Goal: Task Accomplishment & Management: Manage account settings

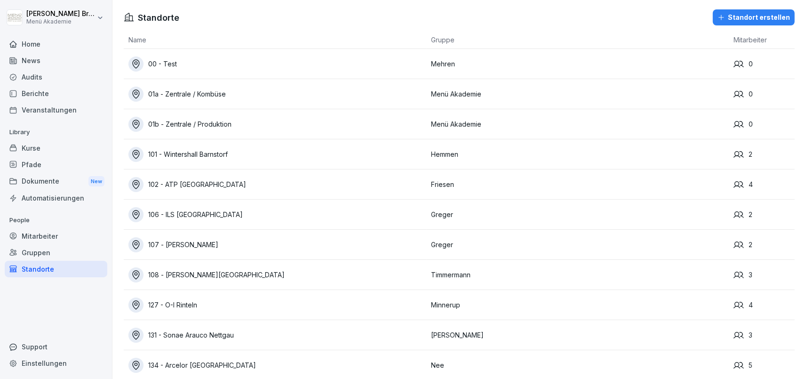
click at [55, 250] on div "Gruppen" at bounding box center [56, 252] width 103 height 16
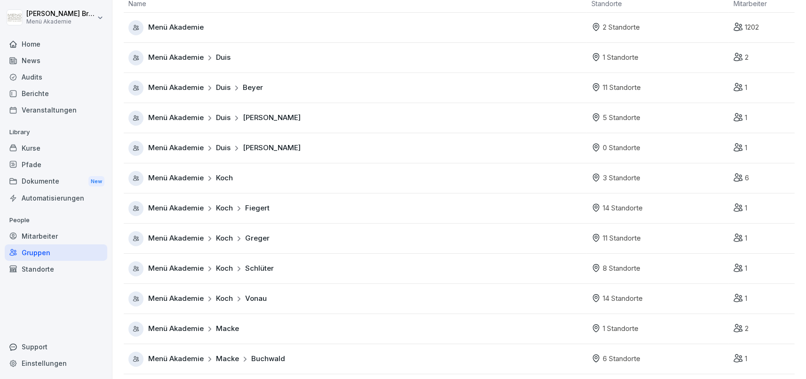
scroll to position [54, 0]
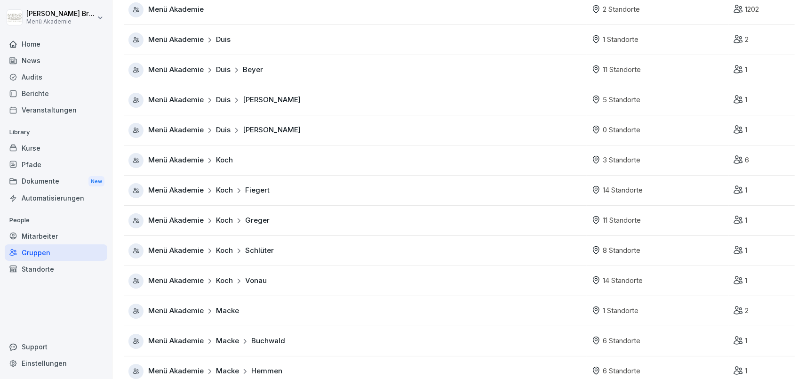
click at [184, 286] on div "Menü Akademie Koch Vonau" at bounding box center [357, 280] width 458 height 15
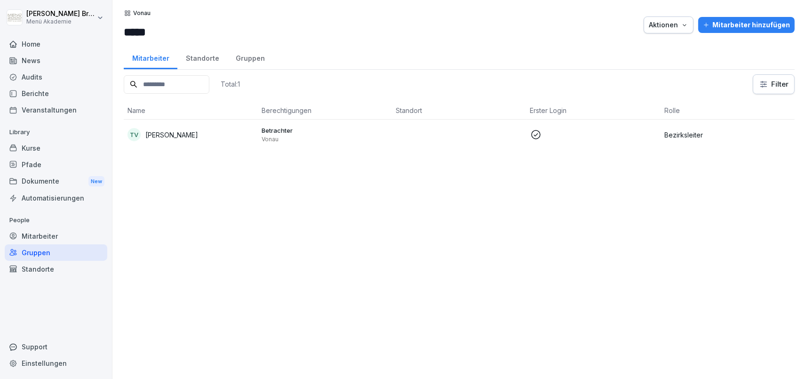
click at [203, 57] on div "Standorte" at bounding box center [202, 57] width 50 height 24
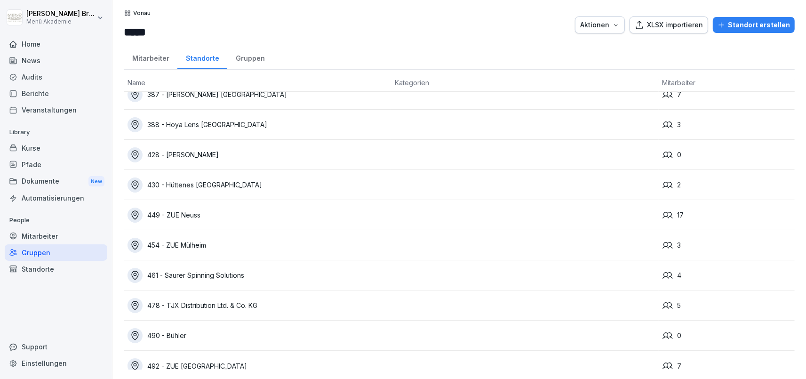
scroll to position [144, 0]
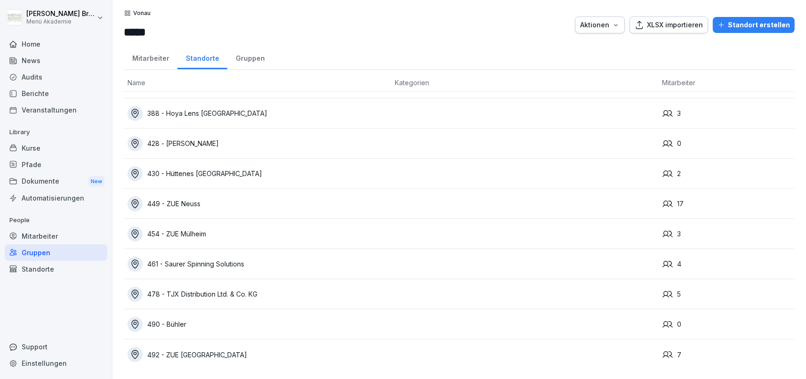
click at [179, 329] on div "490 - Bühler" at bounding box center [258, 324] width 260 height 15
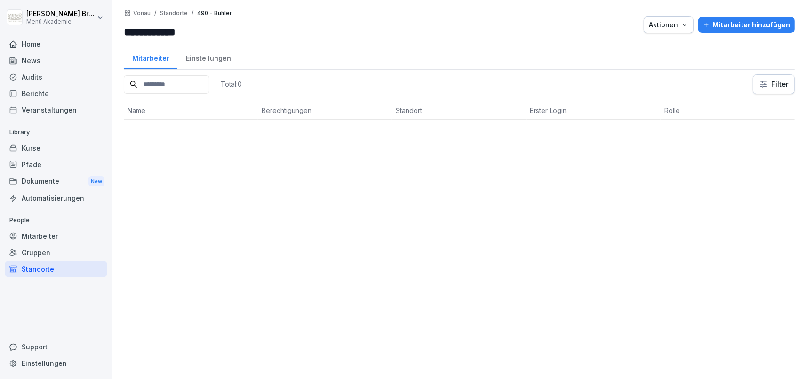
click at [44, 269] on div "Standorte" at bounding box center [56, 269] width 103 height 16
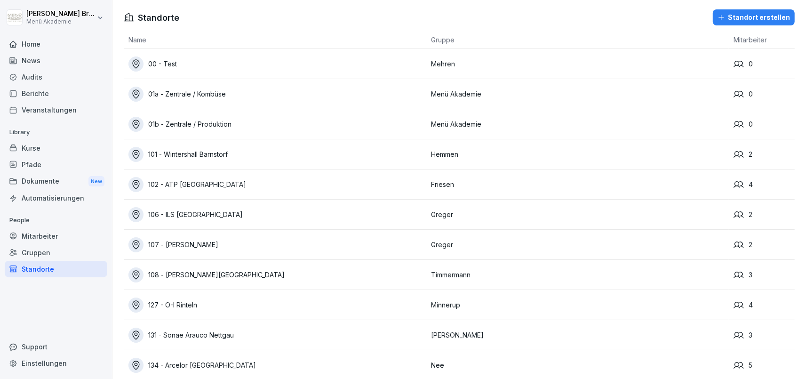
click at [47, 250] on div "Gruppen" at bounding box center [56, 252] width 103 height 16
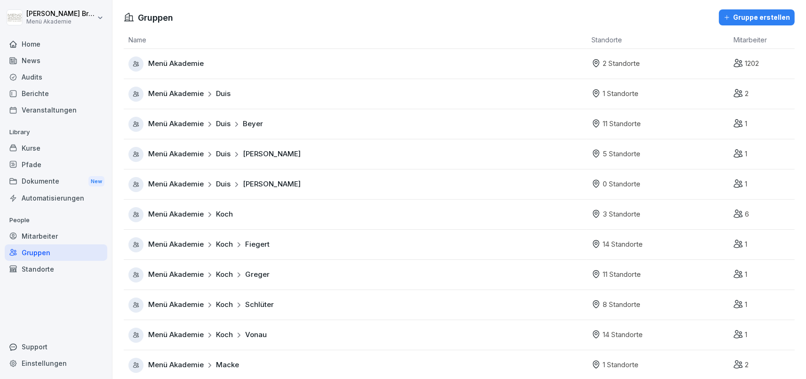
click at [40, 269] on div "Standorte" at bounding box center [56, 269] width 103 height 16
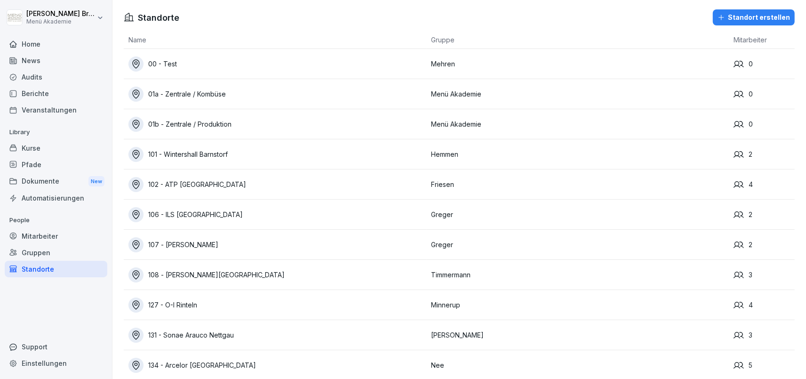
scroll to position [567, 0]
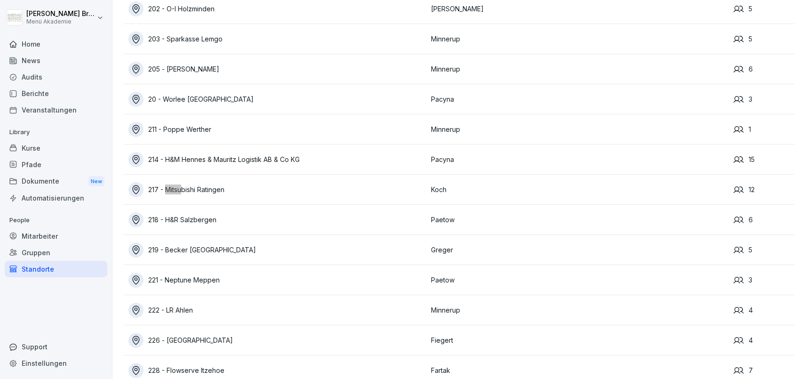
click at [234, 189] on div "217 - Mitsubishi Ratingen" at bounding box center [277, 189] width 298 height 15
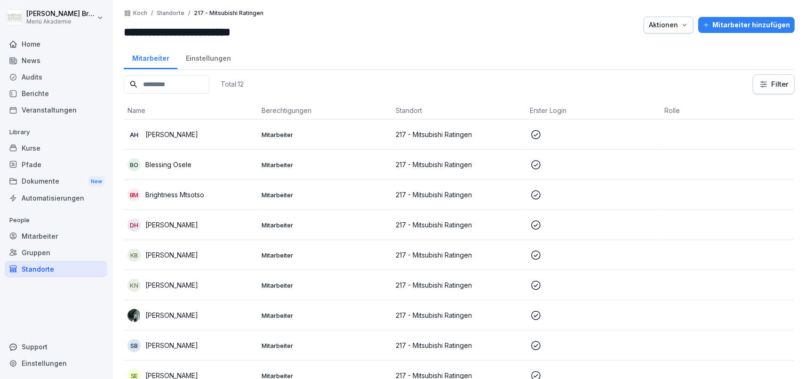
click at [677, 30] on div "Aktionen" at bounding box center [669, 25] width 40 height 10
click at [665, 63] on p "Standort verschieben" at bounding box center [645, 63] width 67 height 8
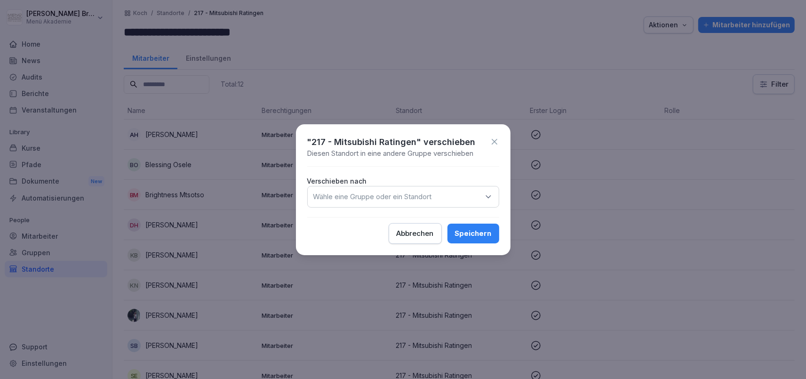
click at [402, 196] on p "Wähle eine Gruppe oder ein Standort" at bounding box center [372, 196] width 119 height 9
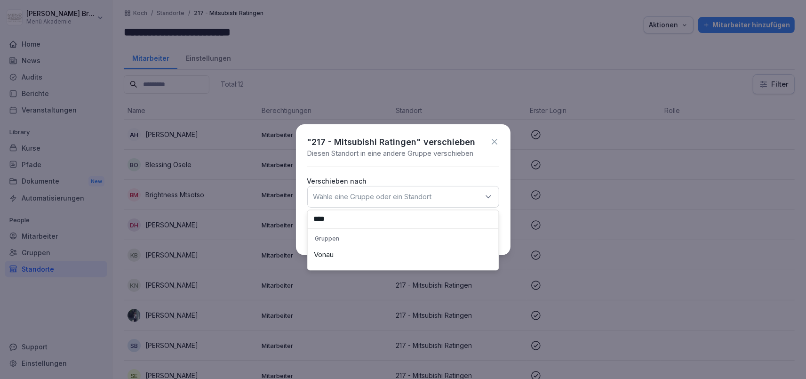
type input "****"
click at [359, 254] on div "Vonau" at bounding box center [403, 255] width 186 height 18
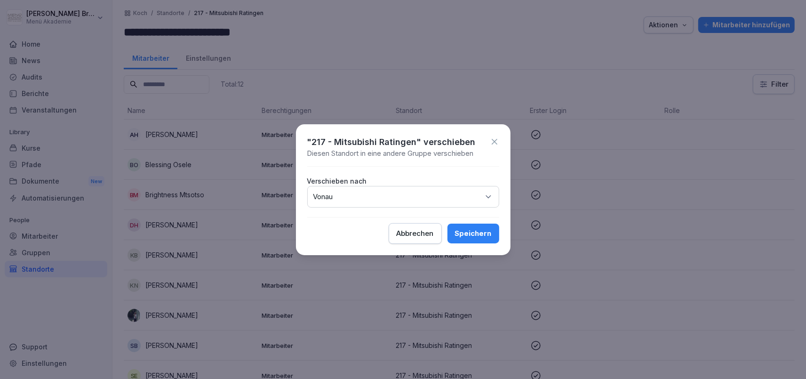
click at [476, 230] on div "Speichern" at bounding box center [473, 233] width 37 height 10
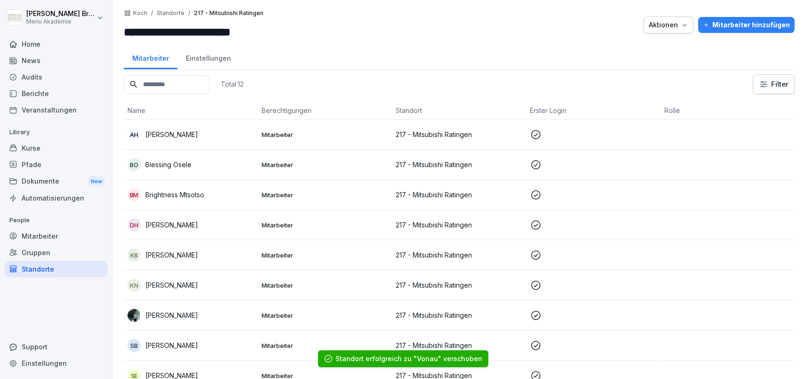
click at [48, 272] on div "Standorte" at bounding box center [56, 269] width 103 height 16
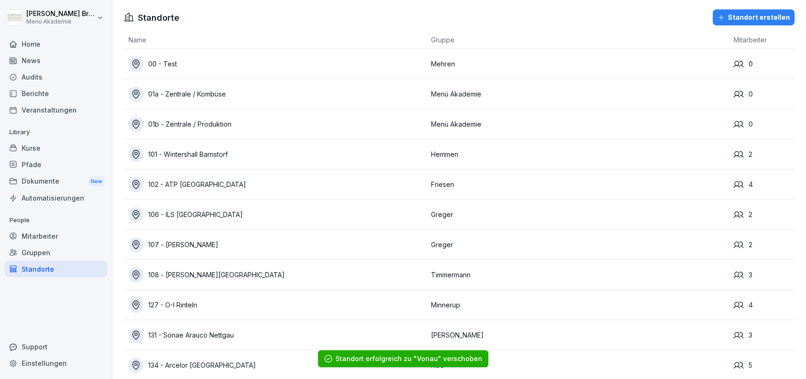
scroll to position [1350, 0]
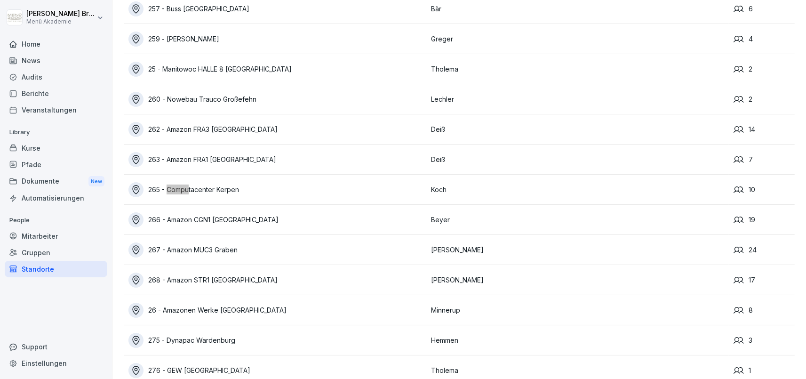
click at [224, 191] on div "265 - Computacenter Kerpen" at bounding box center [277, 189] width 298 height 15
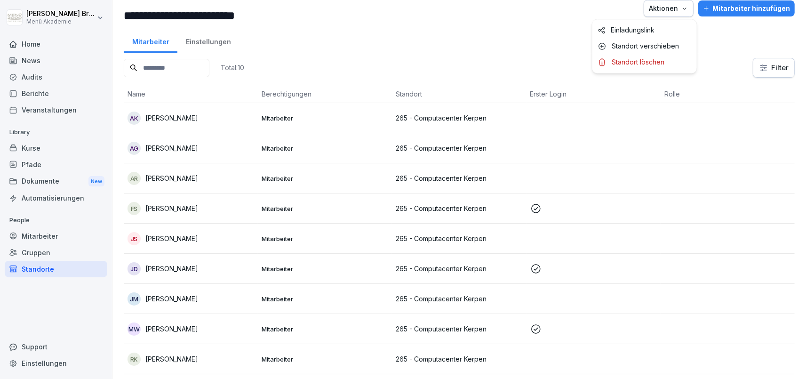
scroll to position [16, 0]
click at [680, 12] on div "Aktionen" at bounding box center [669, 8] width 40 height 10
click at [657, 47] on p "Standort verschieben" at bounding box center [645, 46] width 67 height 8
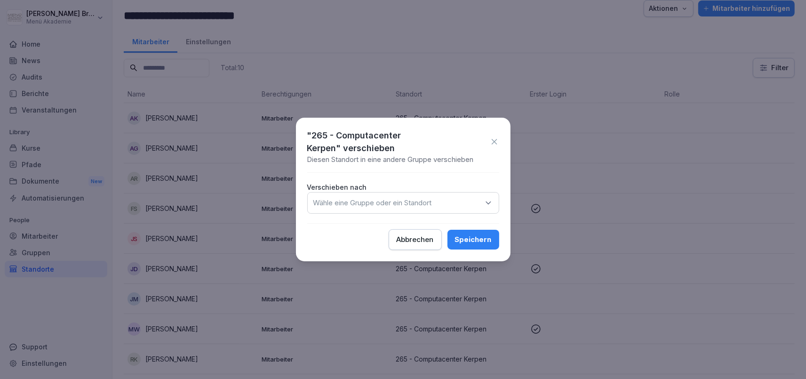
click at [352, 205] on p "Wähle eine Gruppe oder ein Standort" at bounding box center [372, 202] width 119 height 9
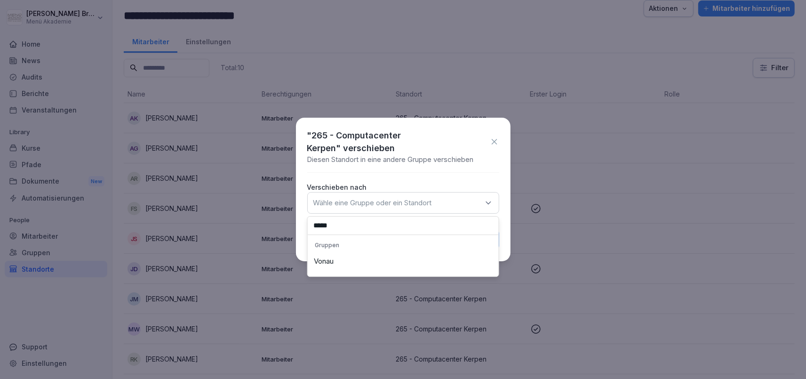
type input "*****"
click at [337, 257] on div "Vonau" at bounding box center [403, 261] width 186 height 18
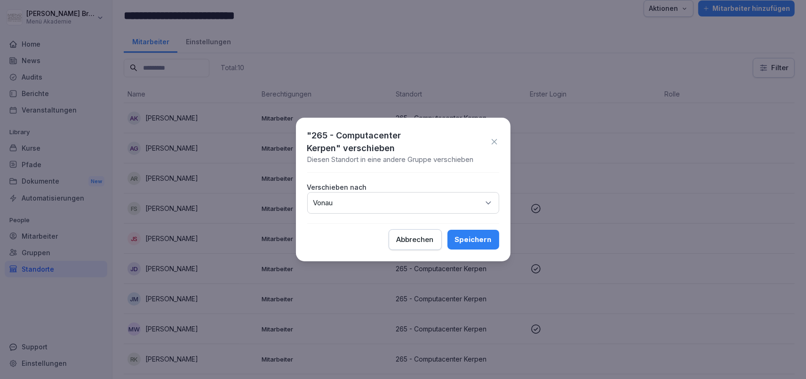
click at [483, 242] on div "Speichern" at bounding box center [473, 239] width 37 height 10
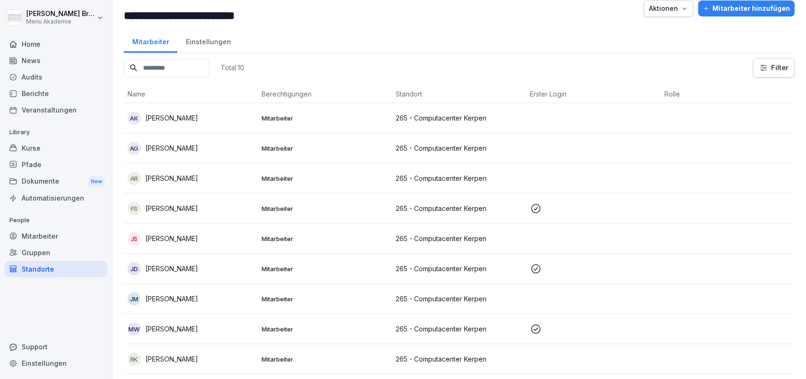
click at [46, 271] on div "Standorte" at bounding box center [56, 269] width 103 height 16
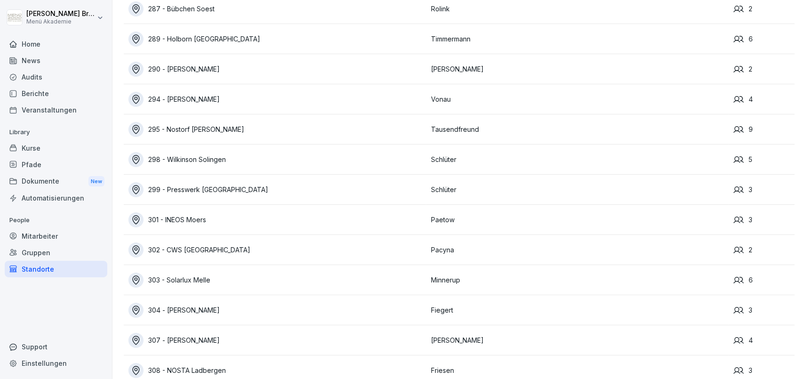
scroll to position [3489, 0]
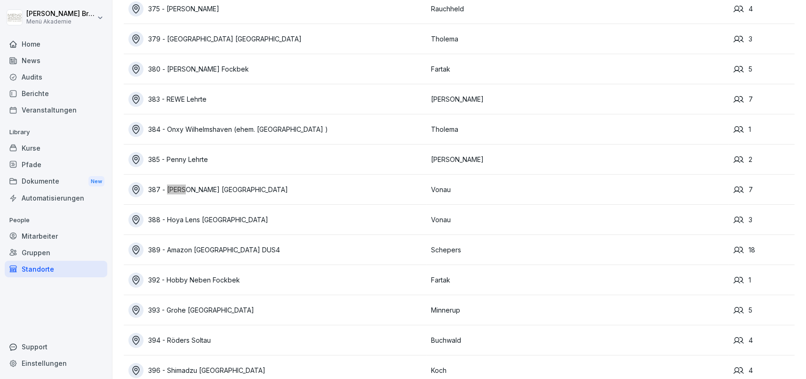
click at [202, 185] on div "387 - [PERSON_NAME] [GEOGRAPHIC_DATA]" at bounding box center [277, 189] width 298 height 15
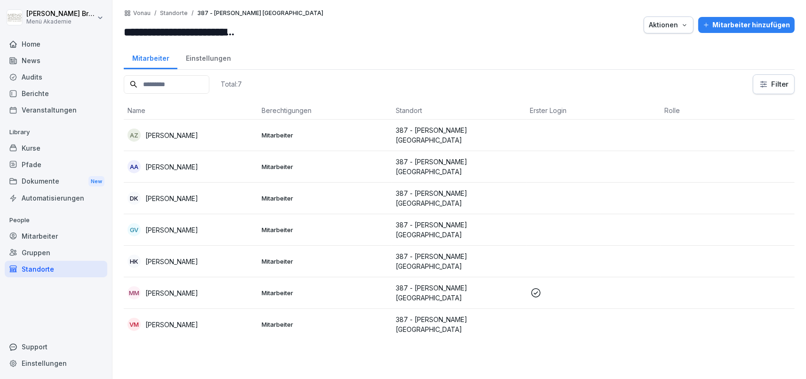
click at [183, 193] on p "[PERSON_NAME]" at bounding box center [171, 198] width 53 height 10
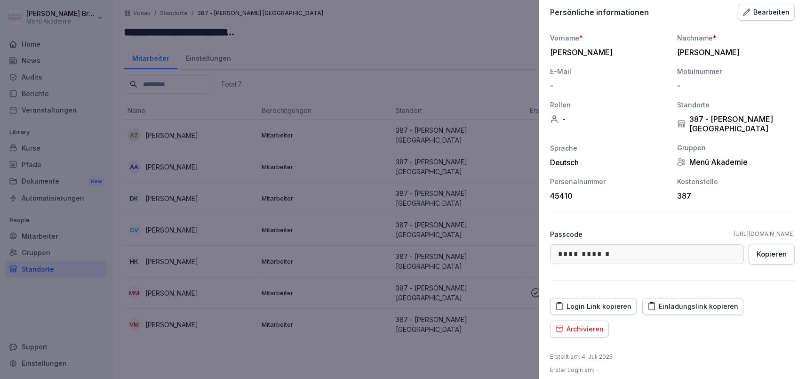
scroll to position [95, 0]
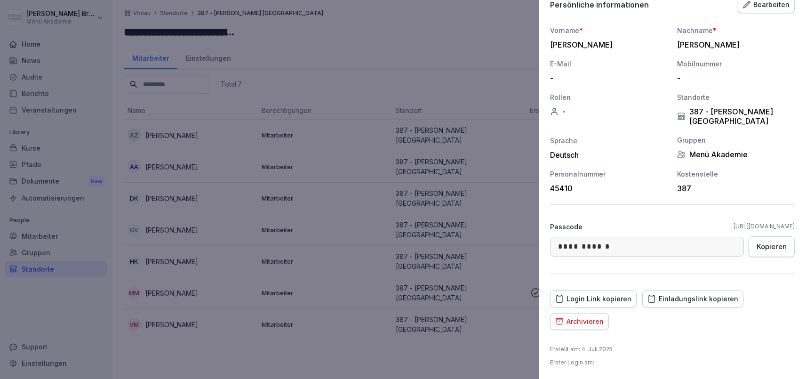
drag, startPoint x: 364, startPoint y: 348, endPoint x: 324, endPoint y: 343, distance: 40.3
click at [363, 348] on div at bounding box center [403, 189] width 806 height 379
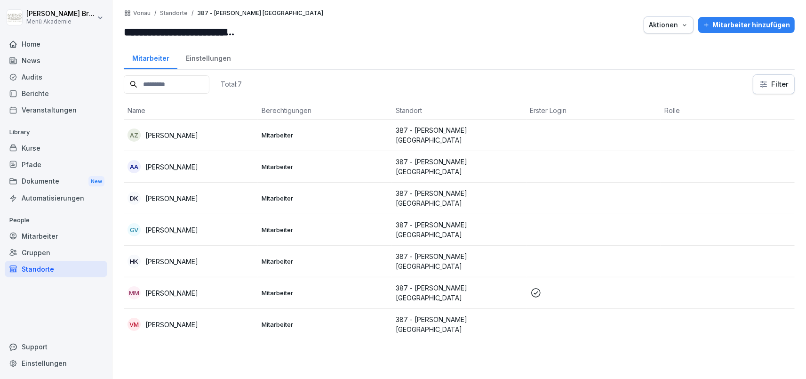
click at [198, 134] on p "[PERSON_NAME]" at bounding box center [171, 135] width 53 height 10
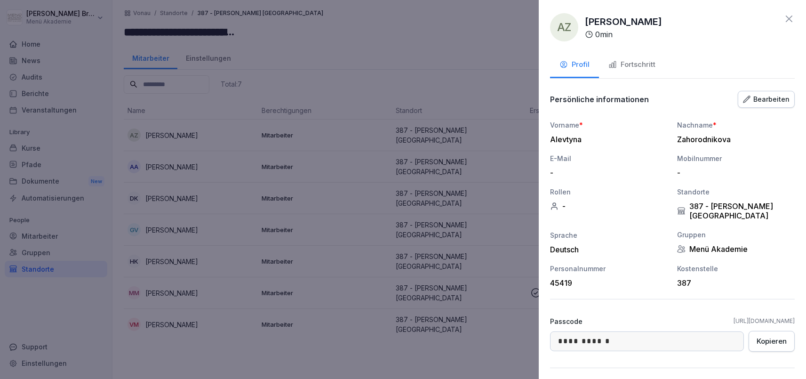
drag, startPoint x: 369, startPoint y: 354, endPoint x: 190, endPoint y: 354, distance: 179.3
click at [351, 349] on div at bounding box center [403, 189] width 806 height 379
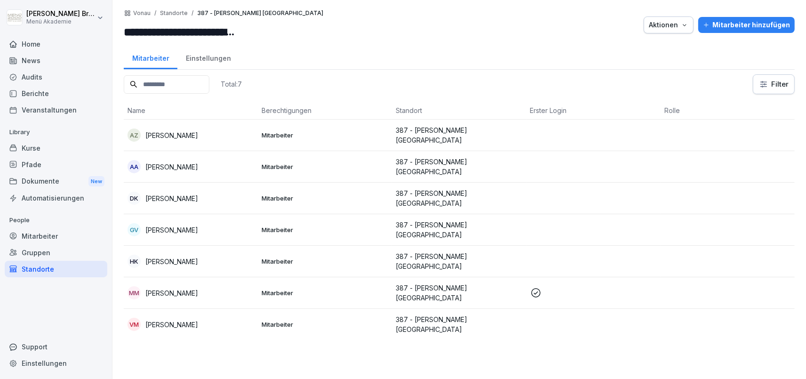
click at [181, 225] on p "[PERSON_NAME]" at bounding box center [171, 230] width 53 height 10
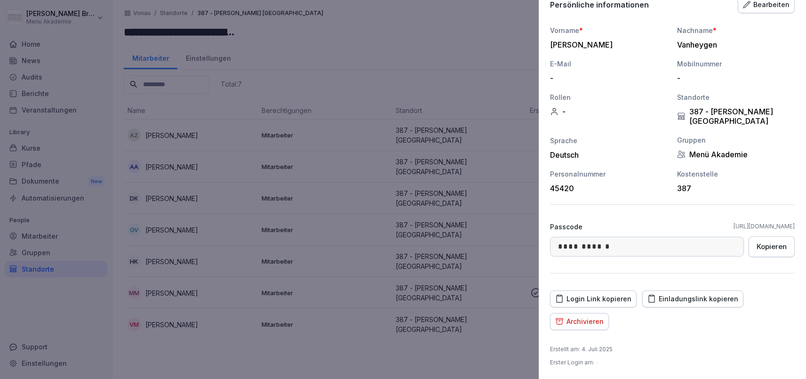
click at [600, 322] on div "Archivieren" at bounding box center [579, 321] width 48 height 10
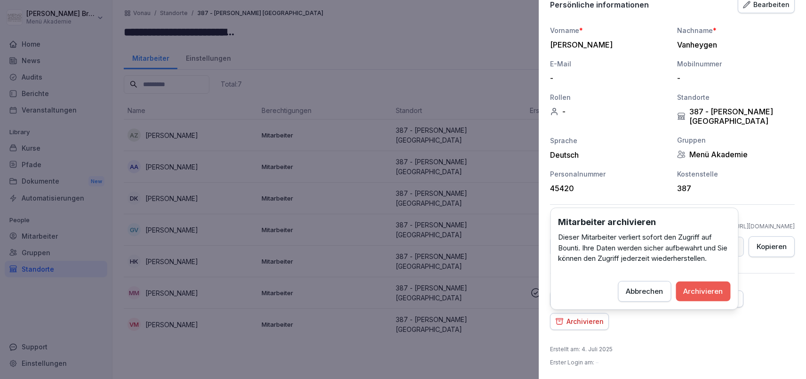
click at [702, 292] on div "Archivieren" at bounding box center [704, 291] width 40 height 10
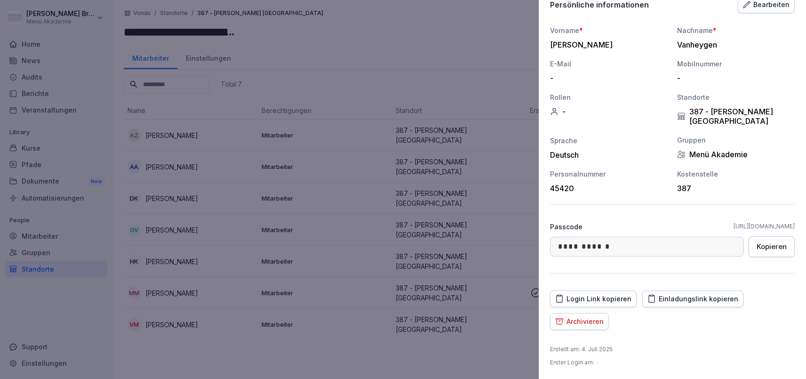
scroll to position [72, 0]
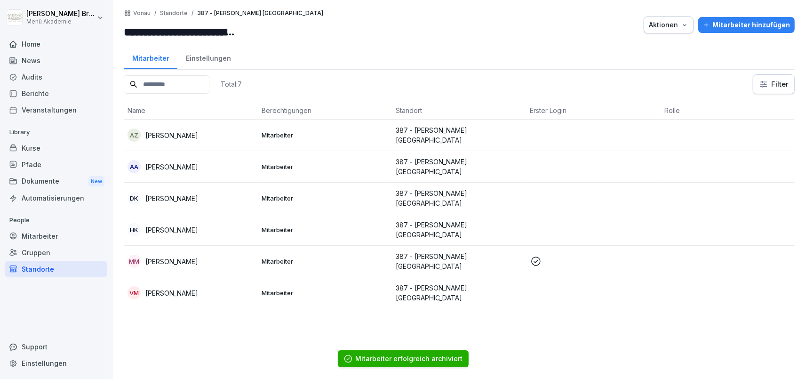
click at [749, 23] on div "Mitarbeiter hinzufügen" at bounding box center [746, 25] width 87 height 10
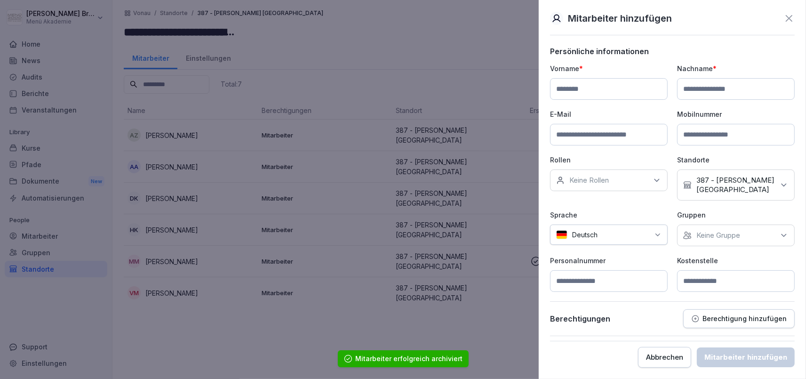
click at [620, 88] on input at bounding box center [609, 89] width 118 height 22
type input "****"
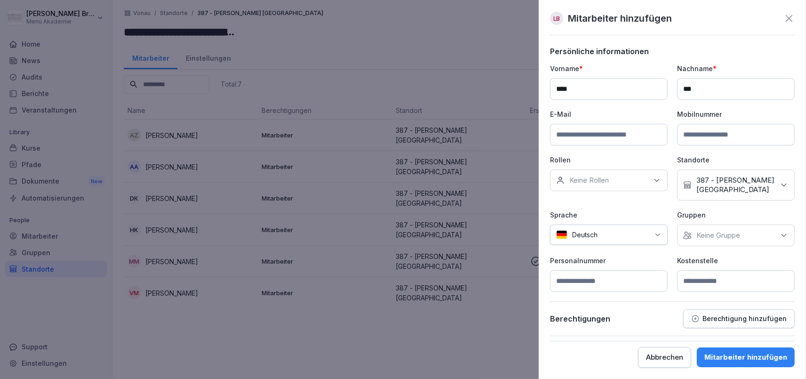
type input "***"
click at [629, 171] on div "Keine Rollen" at bounding box center [609, 180] width 118 height 22
click at [740, 231] on p "Keine Gruppe" at bounding box center [719, 235] width 44 height 9
click at [705, 276] on label "Menü Akademie" at bounding box center [723, 278] width 53 height 8
click at [634, 256] on p "Personalnummer" at bounding box center [609, 261] width 118 height 10
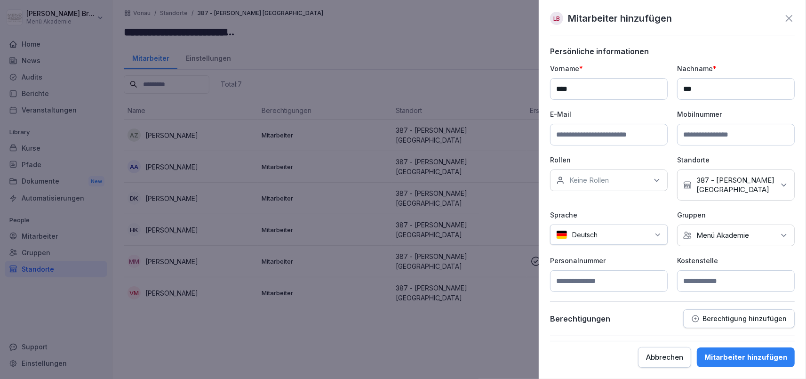
click at [711, 280] on input at bounding box center [736, 281] width 118 height 22
type input "***"
click at [735, 353] on div "Mitarbeiter hinzufügen" at bounding box center [746, 357] width 83 height 10
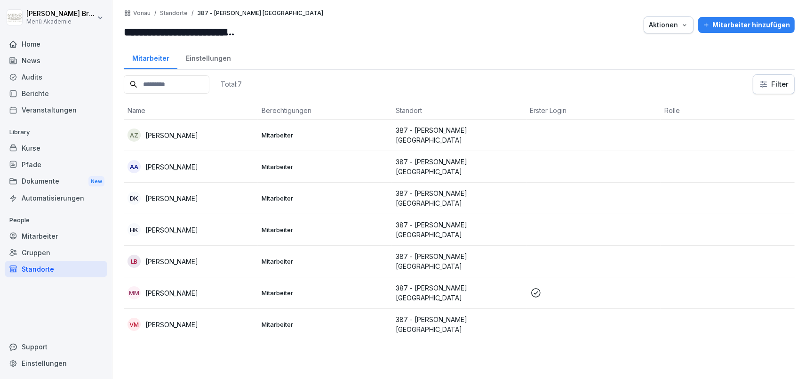
click at [164, 257] on p "[PERSON_NAME]" at bounding box center [171, 262] width 53 height 10
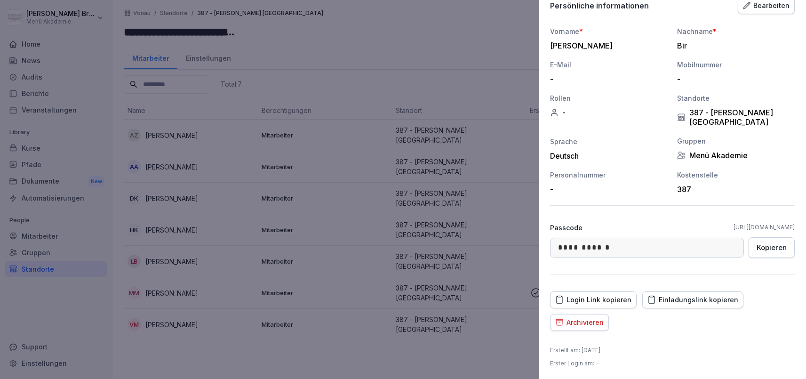
scroll to position [95, 0]
click at [671, 296] on div "Einladungslink kopieren" at bounding box center [693, 299] width 91 height 10
click at [72, 337] on div at bounding box center [403, 189] width 806 height 379
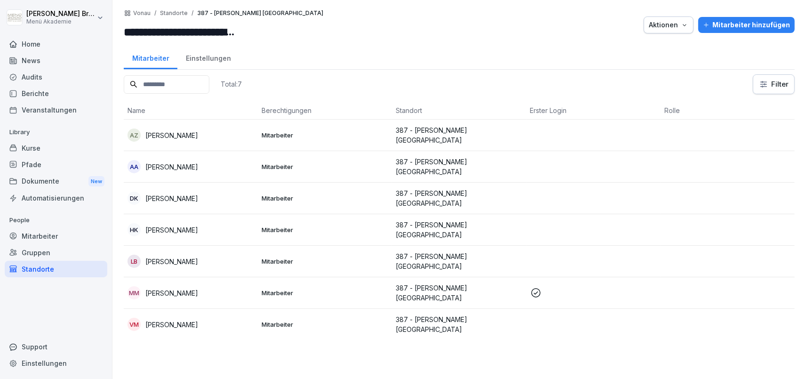
click at [63, 267] on div "Standorte" at bounding box center [56, 269] width 103 height 16
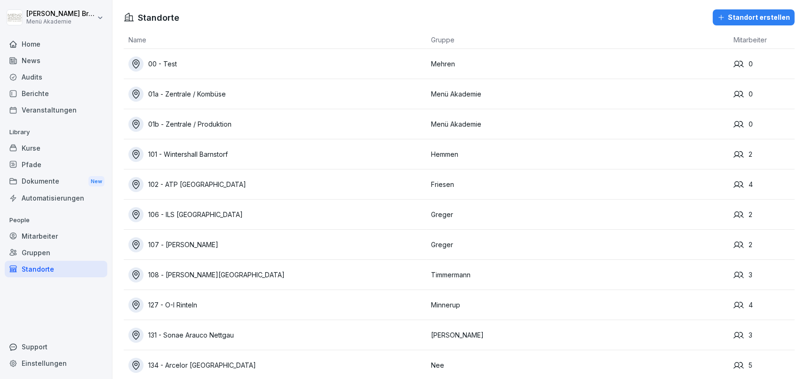
scroll to position [4965, 0]
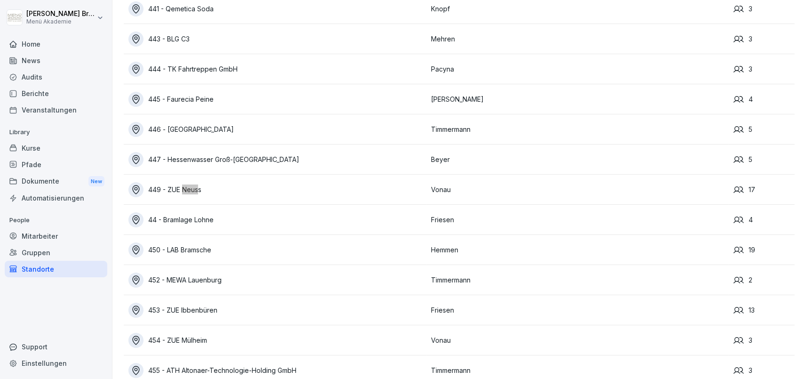
click at [187, 191] on div "449 - ZUE Neuss" at bounding box center [277, 189] width 298 height 15
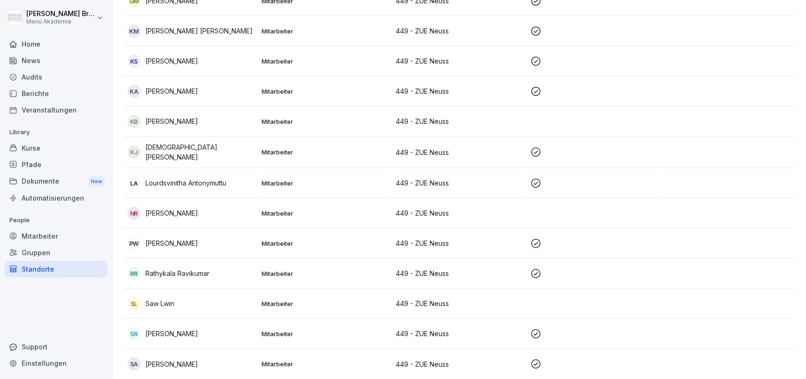
scroll to position [16, 0]
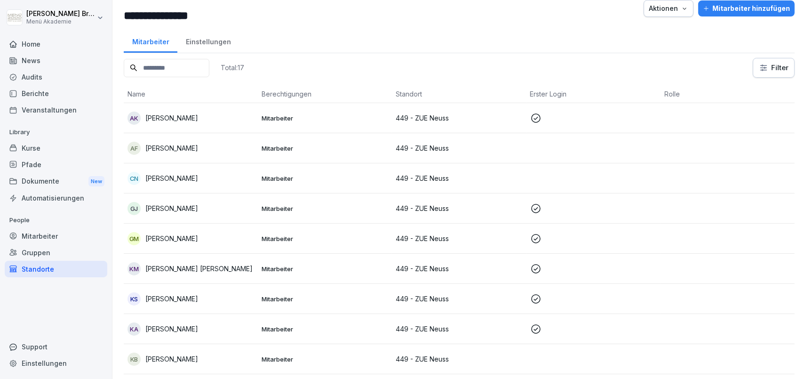
click at [193, 147] on div "AF [PERSON_NAME]" at bounding box center [191, 148] width 127 height 13
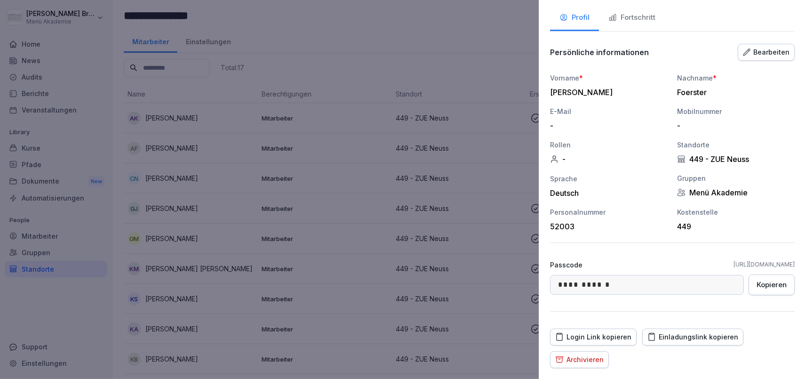
scroll to position [85, 0]
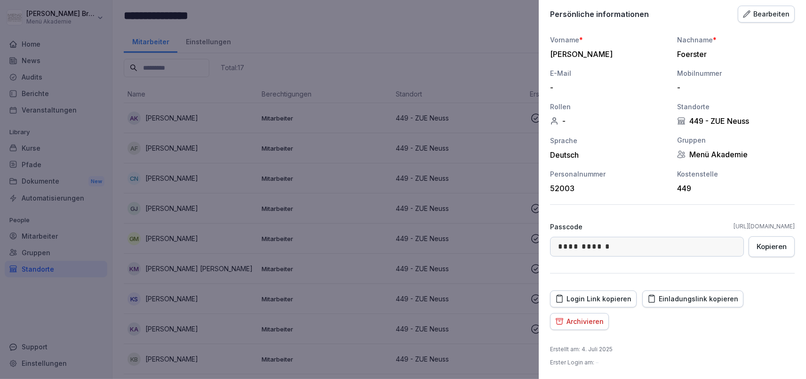
click at [772, 250] on div "Kopieren" at bounding box center [772, 246] width 30 height 10
drag, startPoint x: 672, startPoint y: 224, endPoint x: 796, endPoint y: 230, distance: 123.9
click at [796, 230] on div "**********" at bounding box center [672, 189] width 267 height 379
copy link "[URL][DOMAIN_NAME]"
click at [25, 264] on div at bounding box center [403, 189] width 806 height 379
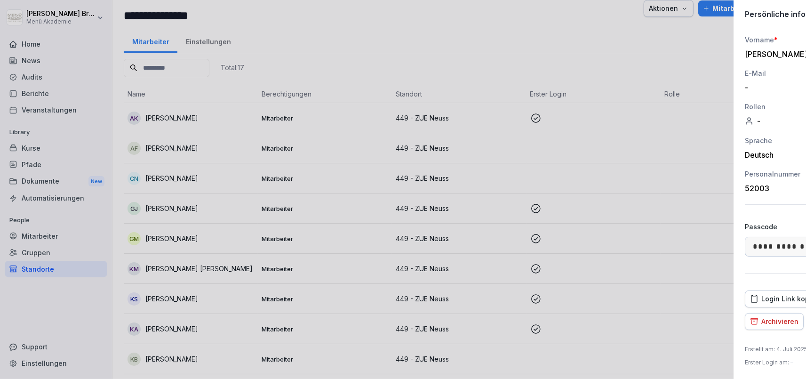
scroll to position [16, 0]
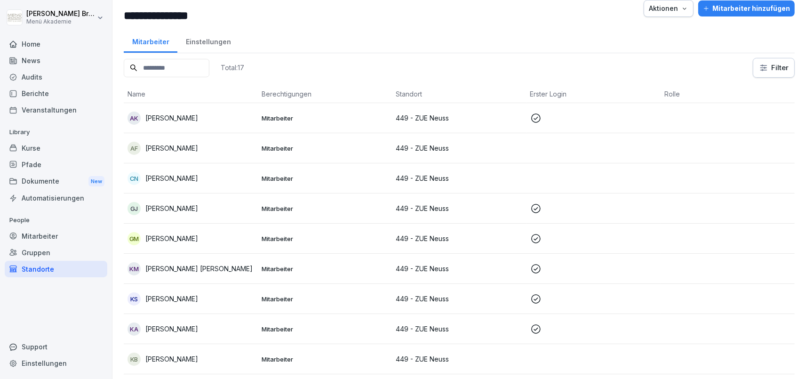
click at [31, 269] on div "Standorte" at bounding box center [56, 269] width 103 height 16
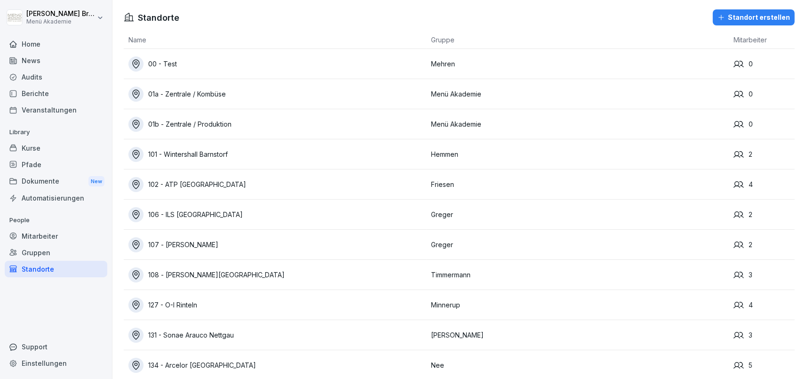
scroll to position [1922, 0]
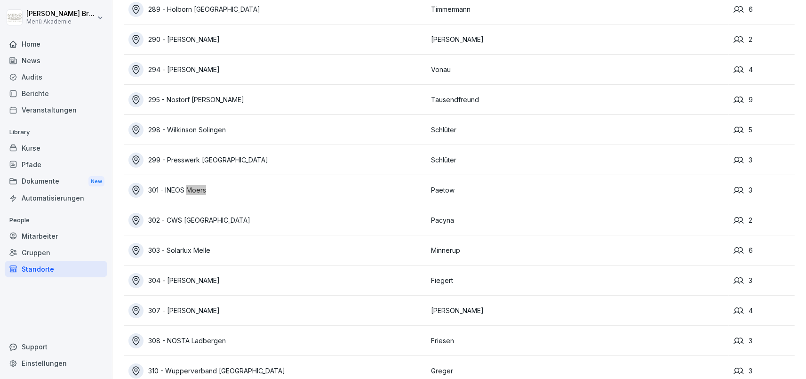
click at [173, 188] on div "301 - INEOS Moers" at bounding box center [277, 190] width 298 height 15
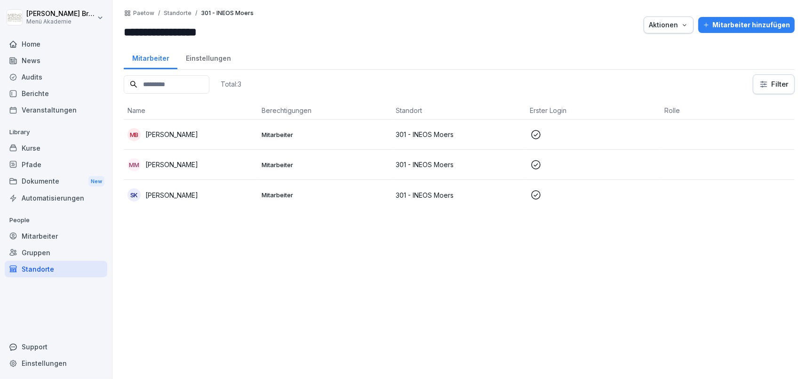
click at [736, 21] on div "Mitarbeiter hinzufügen" at bounding box center [746, 25] width 87 height 10
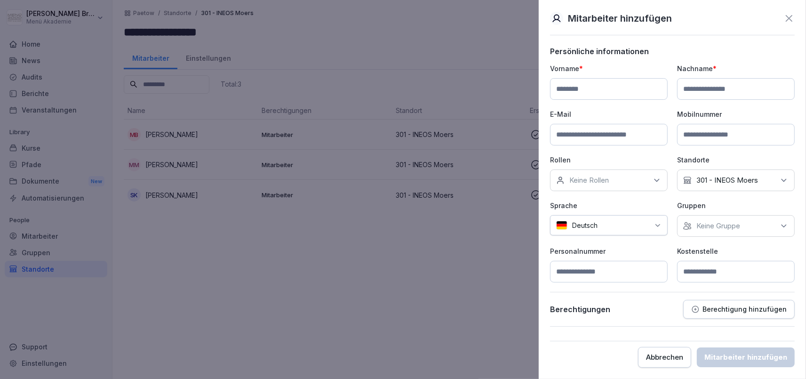
click at [604, 84] on input at bounding box center [609, 89] width 118 height 22
paste input "******"
type input "******"
click at [742, 87] on input at bounding box center [736, 89] width 118 height 22
paste input "*****"
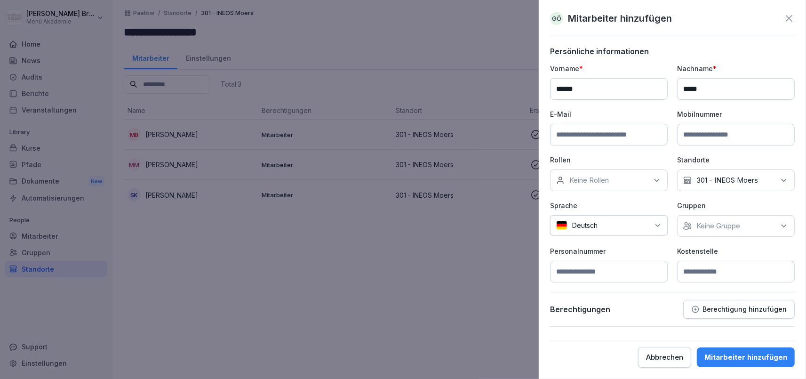
type input "*****"
click at [723, 215] on div "Keine Gruppe" at bounding box center [736, 226] width 118 height 22
click at [694, 271] on div "Menü Akademie" at bounding box center [738, 269] width 117 height 18
click at [636, 253] on p "Personalnummer" at bounding box center [609, 251] width 118 height 10
click at [716, 267] on input at bounding box center [736, 272] width 118 height 22
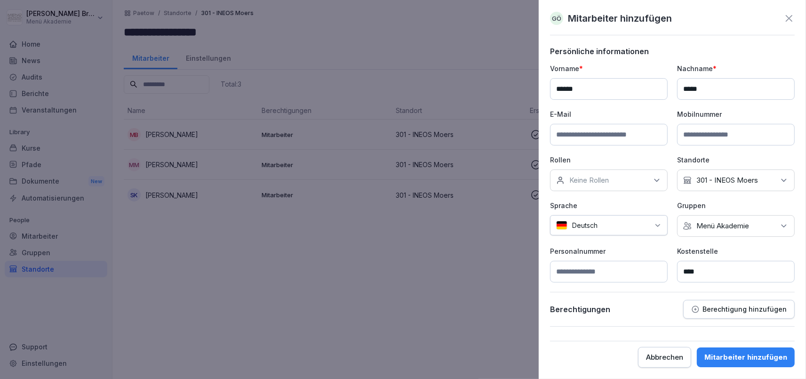
type input "****"
click at [767, 361] on div "Mitarbeiter hinzufügen" at bounding box center [746, 357] width 83 height 10
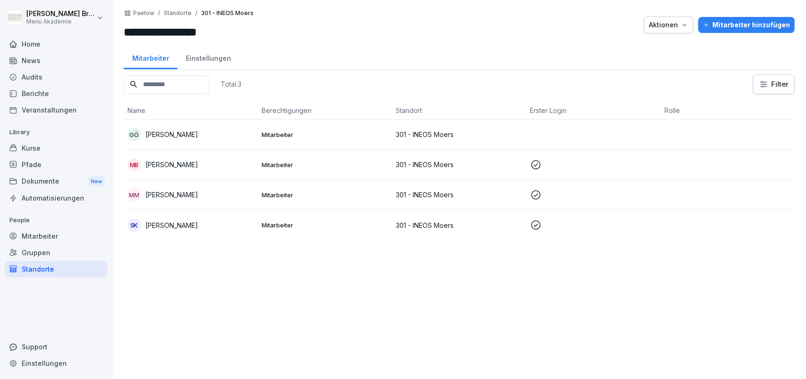
click at [179, 125] on td "GÖ [PERSON_NAME]" at bounding box center [191, 135] width 134 height 30
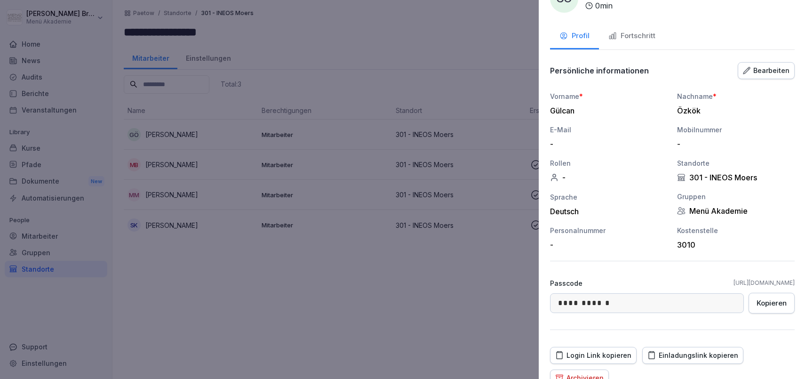
scroll to position [85, 0]
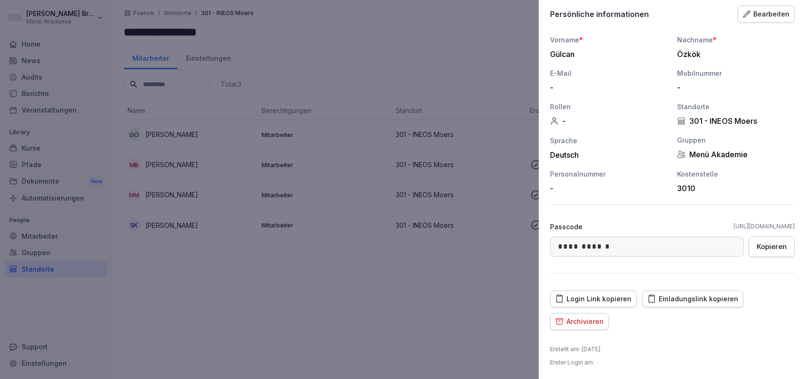
click at [673, 298] on div "Einladungslink kopieren" at bounding box center [693, 299] width 91 height 10
click at [324, 320] on div at bounding box center [403, 189] width 806 height 379
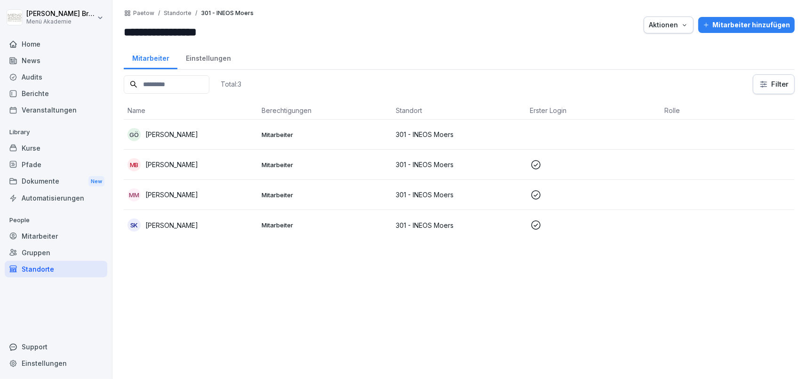
click at [68, 269] on div "Standorte" at bounding box center [56, 269] width 103 height 16
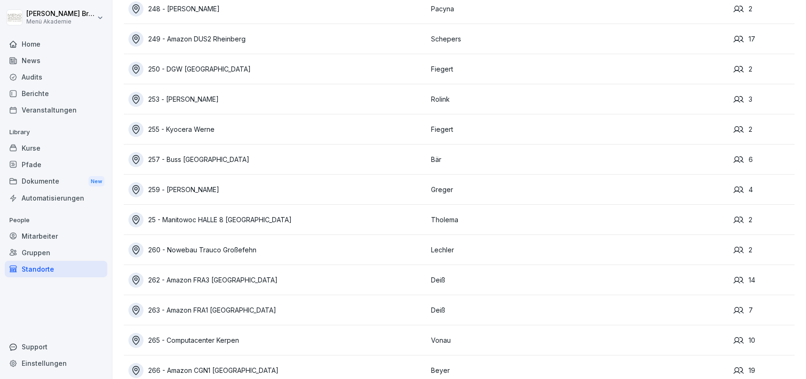
scroll to position [4513, 0]
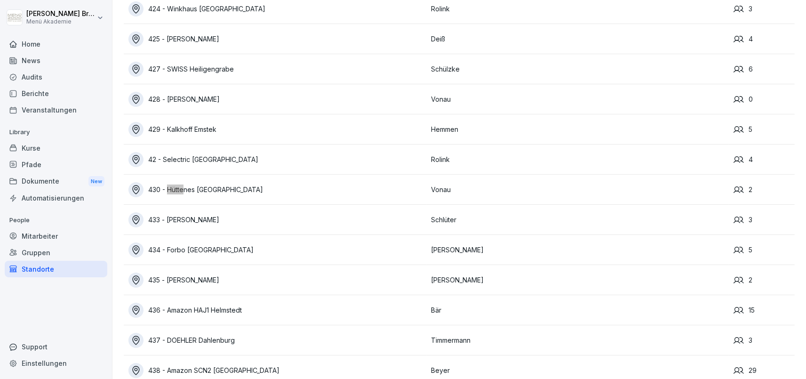
click at [232, 191] on div "430 - Hüttenes [GEOGRAPHIC_DATA]" at bounding box center [277, 189] width 298 height 15
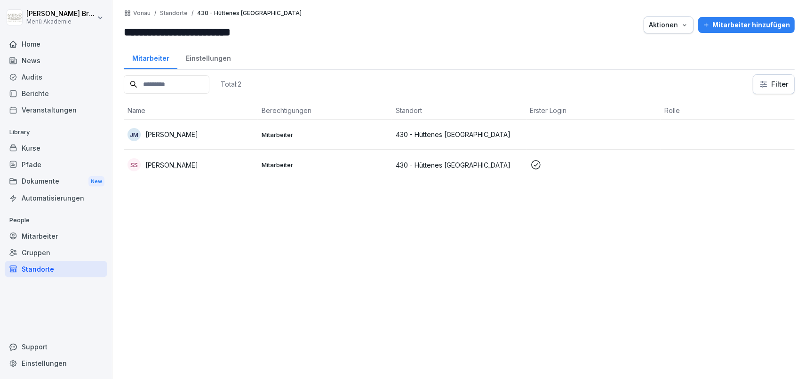
click at [168, 133] on p "[PERSON_NAME]" at bounding box center [171, 134] width 53 height 10
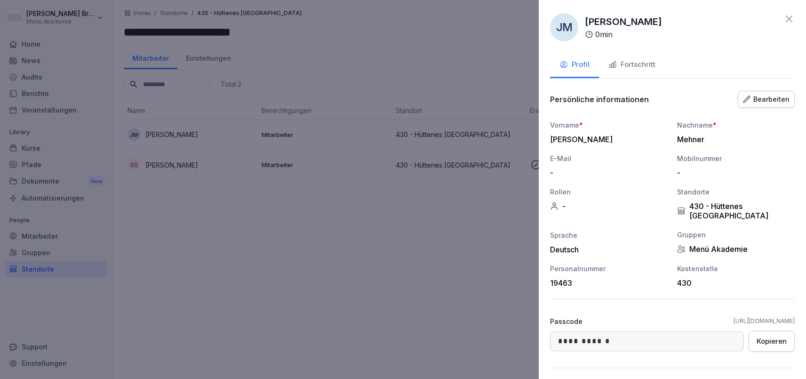
click at [761, 336] on div "Kopieren" at bounding box center [772, 341] width 30 height 10
drag, startPoint x: 672, startPoint y: 310, endPoint x: 795, endPoint y: 313, distance: 123.8
click at [795, 313] on div "**********" at bounding box center [672, 189] width 267 height 379
copy link "[URL][DOMAIN_NAME]"
click at [351, 325] on div at bounding box center [403, 189] width 806 height 379
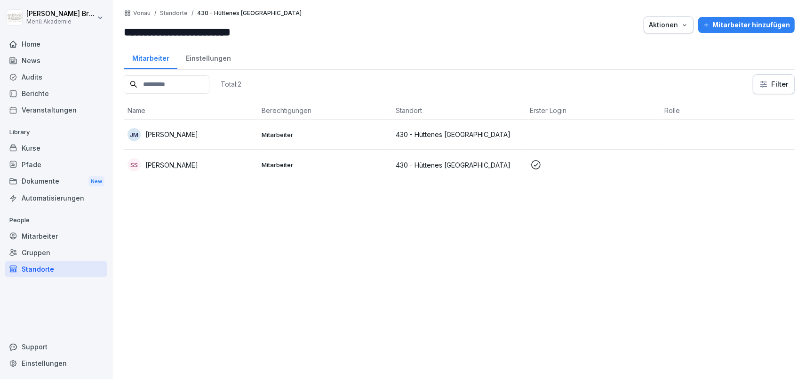
click at [46, 267] on div "Standorte" at bounding box center [56, 269] width 103 height 16
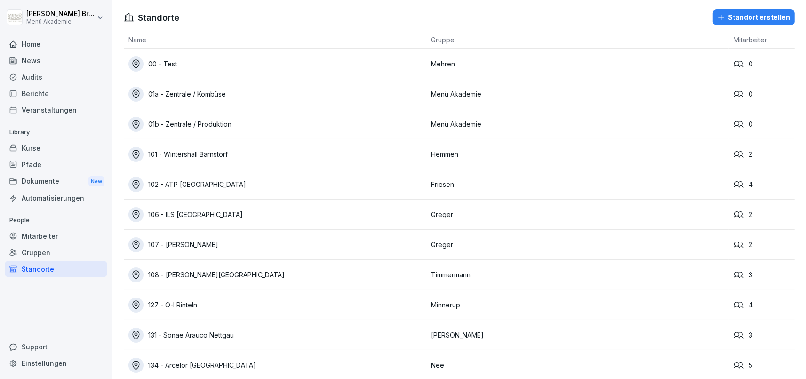
scroll to position [1802, 0]
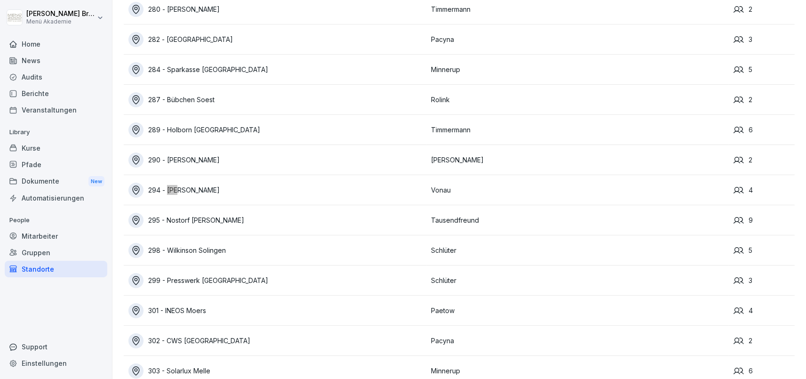
click at [187, 188] on div "294 - [PERSON_NAME]" at bounding box center [277, 190] width 298 height 15
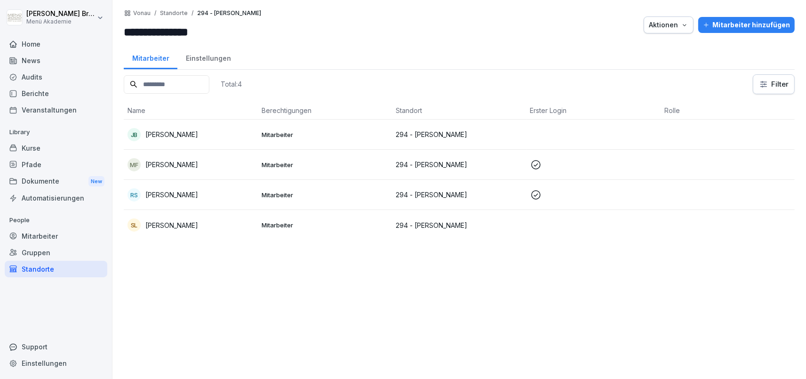
click at [179, 230] on div "SL [PERSON_NAME]" at bounding box center [191, 224] width 127 height 13
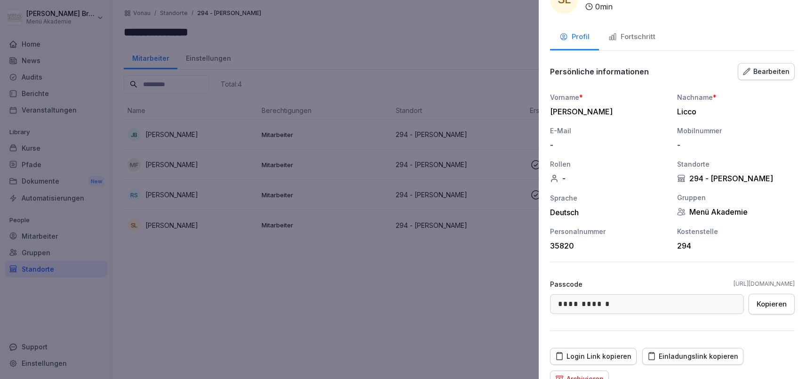
scroll to position [85, 0]
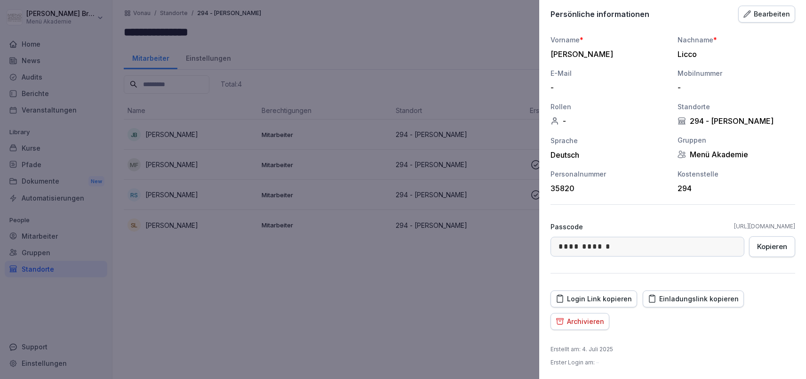
click at [373, 273] on div at bounding box center [403, 189] width 806 height 379
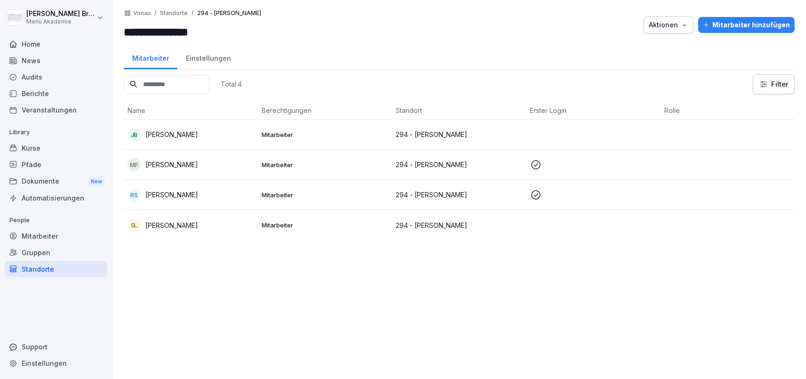
click at [179, 221] on p "[PERSON_NAME]" at bounding box center [171, 225] width 53 height 10
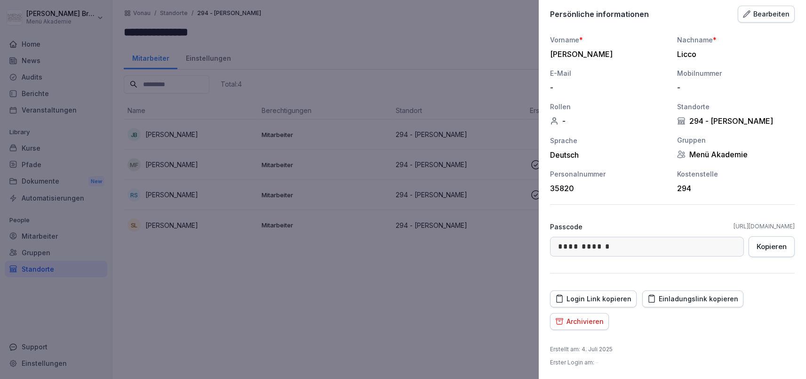
click at [339, 284] on div at bounding box center [403, 189] width 806 height 379
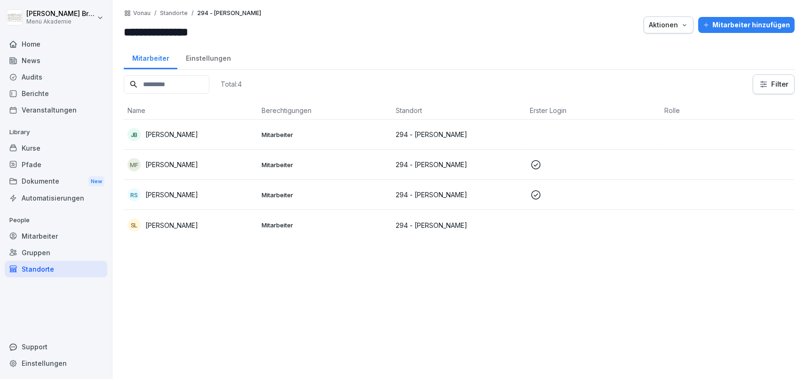
click at [38, 269] on div "Standorte" at bounding box center [56, 269] width 103 height 16
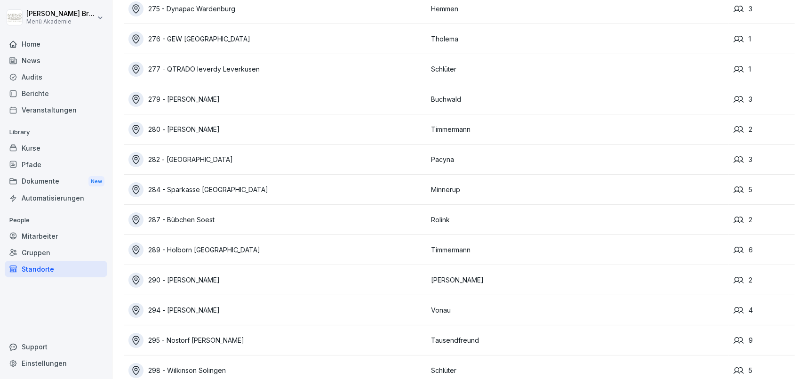
scroll to position [4965, 0]
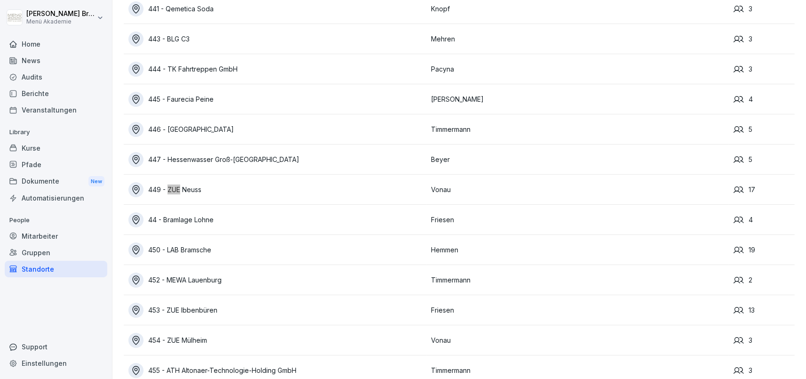
click at [185, 336] on div "454 - ZUE Mülheim" at bounding box center [277, 340] width 298 height 15
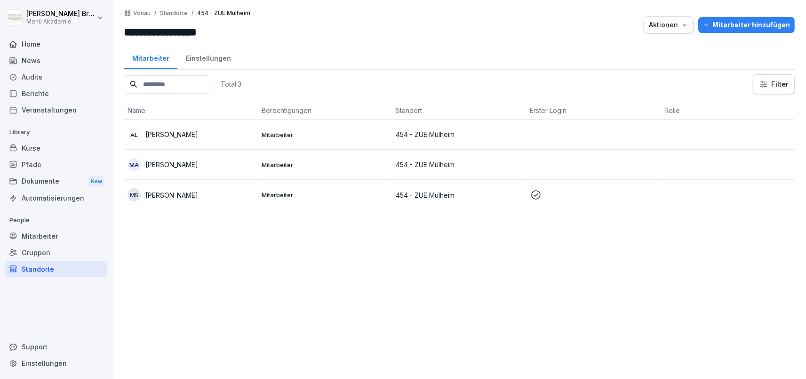
click at [38, 273] on div "Standorte" at bounding box center [56, 269] width 103 height 16
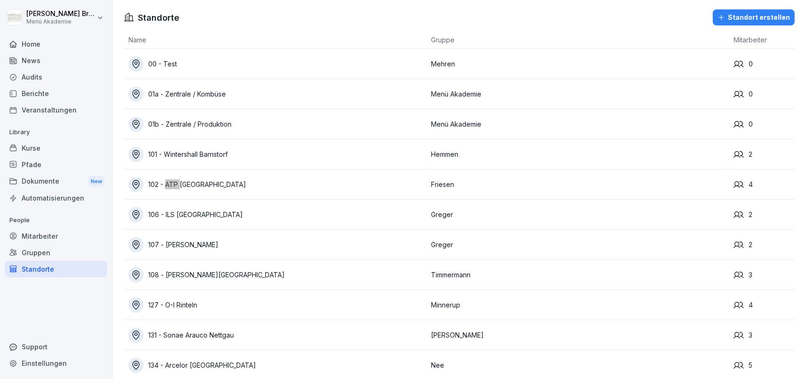
click at [204, 184] on div "102 - ATP [GEOGRAPHIC_DATA]" at bounding box center [277, 184] width 298 height 15
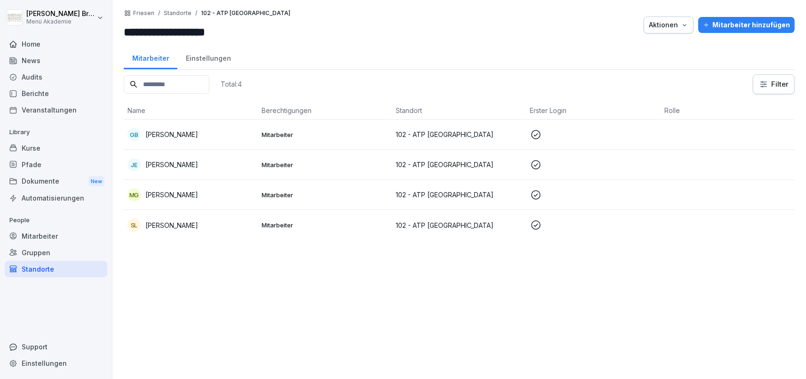
click at [746, 21] on div "Mitarbeiter hinzufügen" at bounding box center [746, 25] width 87 height 10
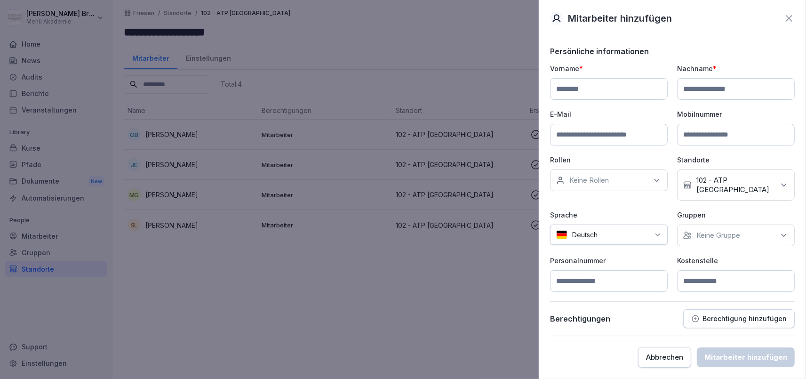
click at [608, 85] on input at bounding box center [609, 89] width 118 height 22
paste input "*********"
type input "*********"
click at [711, 90] on input at bounding box center [736, 89] width 118 height 22
paste input "*******"
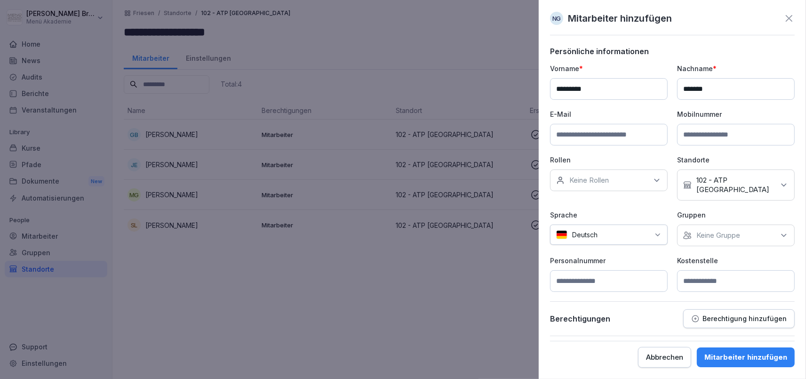
type input "*******"
click at [739, 231] on div "Keine Gruppe" at bounding box center [736, 235] width 118 height 22
drag, startPoint x: 725, startPoint y: 267, endPoint x: 692, endPoint y: 268, distance: 32.5
click at [724, 267] on label "Menü Akademie" at bounding box center [723, 269] width 53 height 8
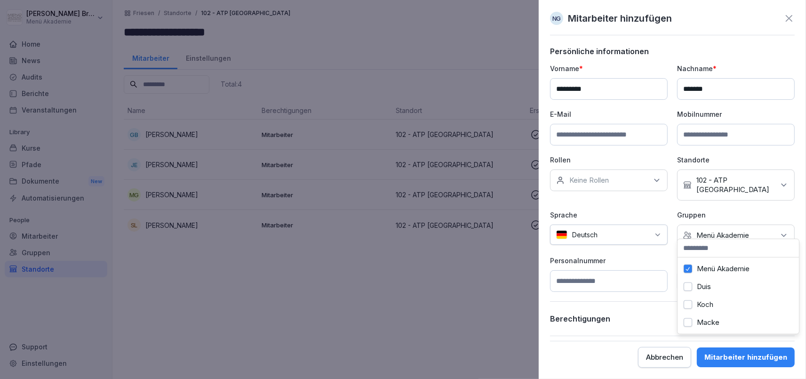
click at [657, 256] on p "Personalnummer" at bounding box center [609, 261] width 118 height 10
click at [717, 276] on input at bounding box center [736, 281] width 118 height 22
click at [775, 350] on button "Mitarbeiter hinzufügen" at bounding box center [746, 357] width 98 height 20
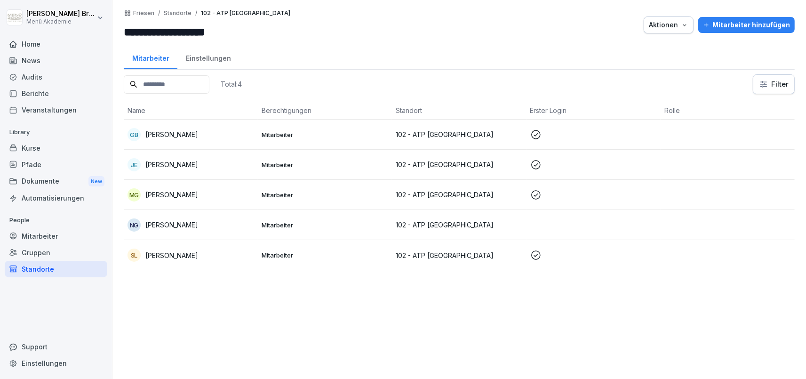
click at [455, 229] on p "102 - ATP [GEOGRAPHIC_DATA]" at bounding box center [459, 225] width 127 height 10
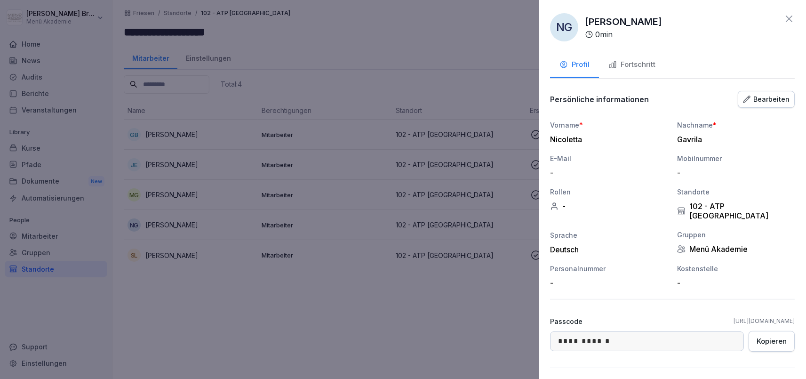
click at [444, 210] on div at bounding box center [403, 189] width 806 height 379
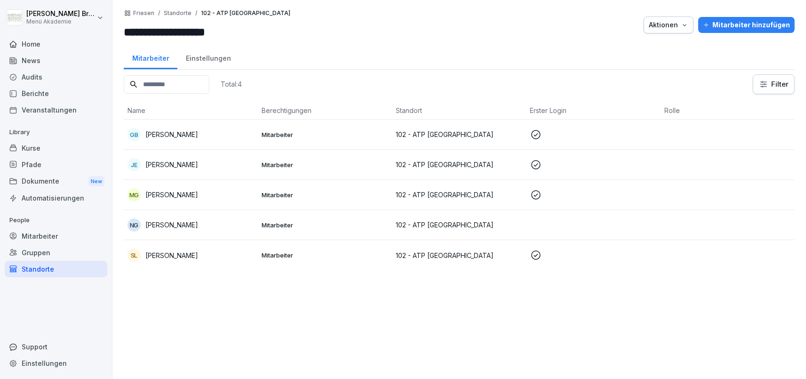
click at [446, 200] on td "102 - ATP [GEOGRAPHIC_DATA]" at bounding box center [459, 195] width 134 height 30
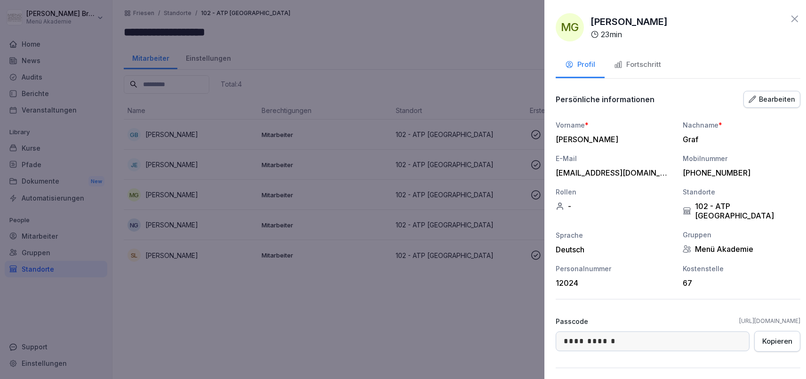
click at [456, 324] on div at bounding box center [403, 189] width 806 height 379
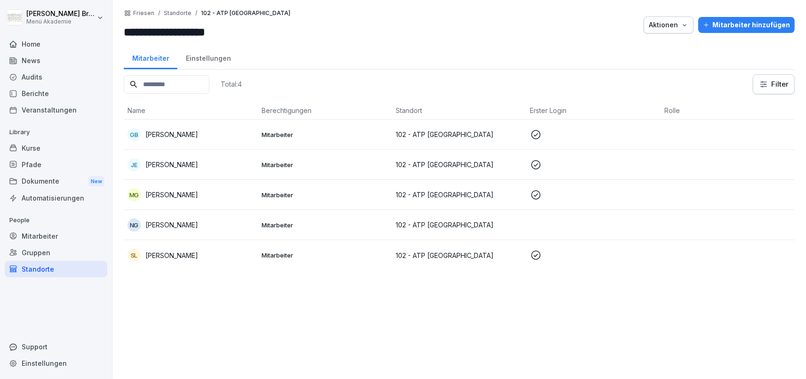
click at [453, 225] on p "102 - ATP [GEOGRAPHIC_DATA]" at bounding box center [459, 225] width 127 height 10
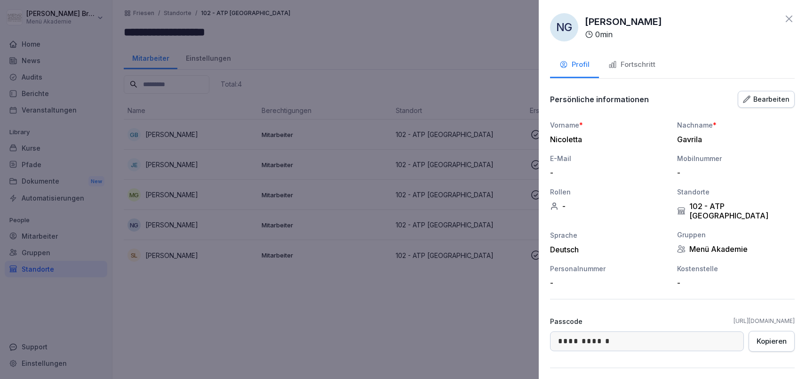
click at [765, 101] on div "Bearbeiten" at bounding box center [766, 99] width 47 height 10
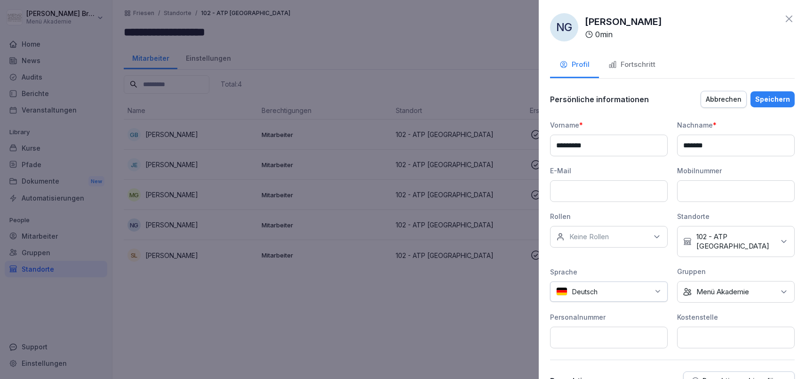
drag, startPoint x: 705, startPoint y: 324, endPoint x: 670, endPoint y: 312, distance: 36.5
click at [700, 327] on input at bounding box center [736, 338] width 118 height 22
type input "**"
click at [766, 97] on div "Speichern" at bounding box center [772, 99] width 35 height 10
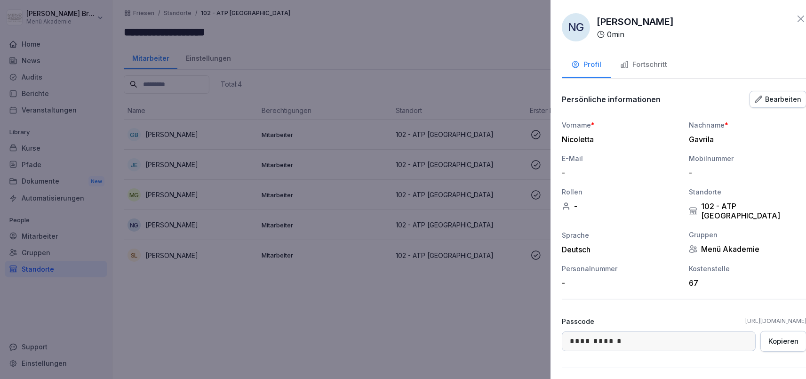
click at [232, 223] on div at bounding box center [403, 189] width 806 height 379
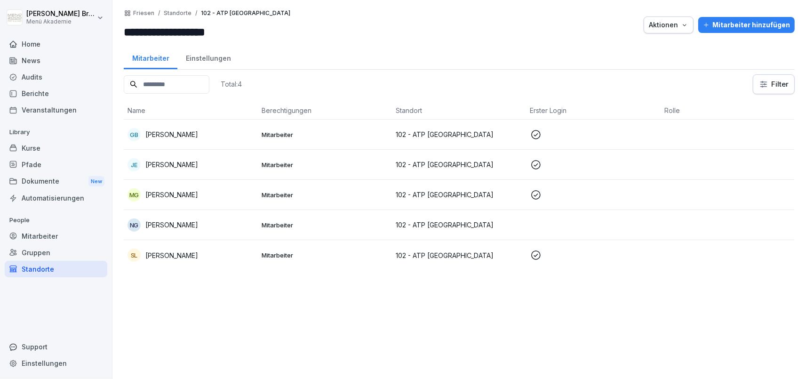
click at [278, 224] on p "Mitarbeiter" at bounding box center [325, 225] width 127 height 8
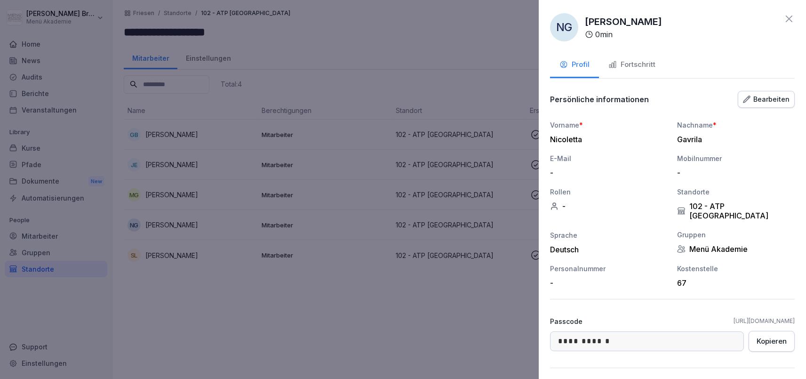
scroll to position [85, 0]
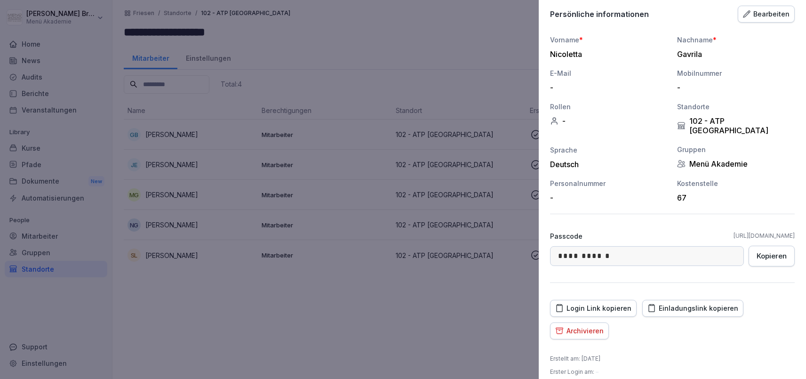
drag, startPoint x: 665, startPoint y: 301, endPoint x: 246, endPoint y: 290, distance: 419.5
click at [660, 303] on div "Einladungslink kopieren" at bounding box center [693, 308] width 91 height 10
click at [209, 308] on div at bounding box center [403, 189] width 806 height 379
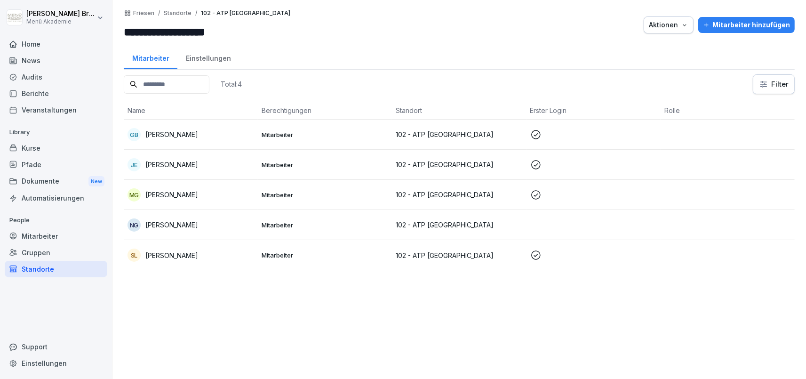
click at [160, 253] on p "[PERSON_NAME]" at bounding box center [171, 255] width 53 height 10
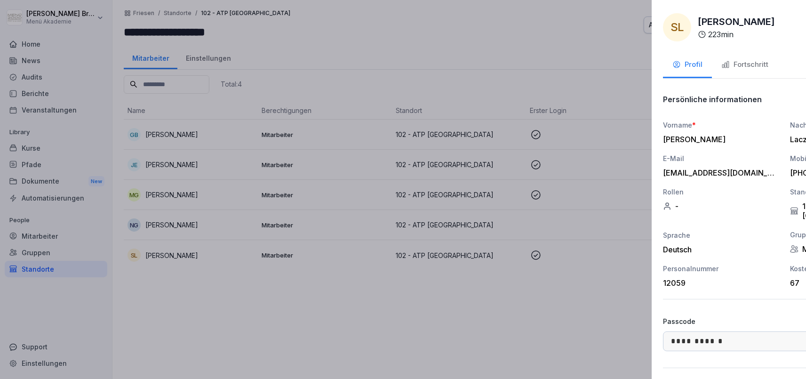
click at [290, 300] on div at bounding box center [403, 189] width 806 height 379
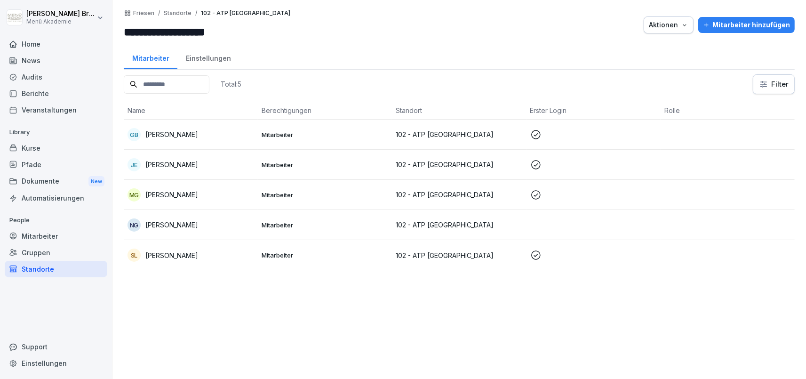
click at [189, 158] on div "JE [PERSON_NAME]" at bounding box center [191, 164] width 127 height 13
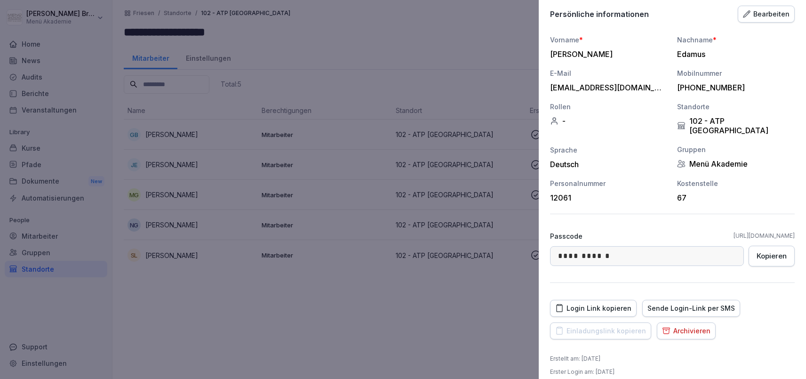
click at [712, 303] on div "Sende Login-Link per SMS" at bounding box center [692, 308] width 88 height 10
drag, startPoint x: 551, startPoint y: 85, endPoint x: 638, endPoint y: 85, distance: 87.1
click at [638, 85] on div "[EMAIL_ADDRESS][DOMAIN_NAME]" at bounding box center [606, 87] width 113 height 9
copy div "[EMAIL_ADDRESS][DOMAIN_NAME]"
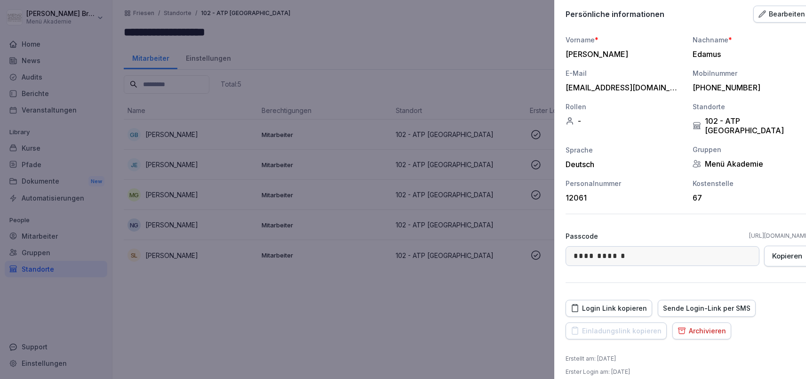
click at [385, 20] on div at bounding box center [403, 189] width 806 height 379
